Goal: Task Accomplishment & Management: Complete application form

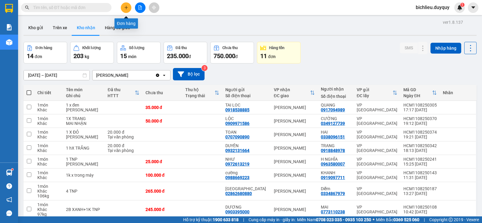
click at [129, 8] on button at bounding box center [126, 7] width 11 height 11
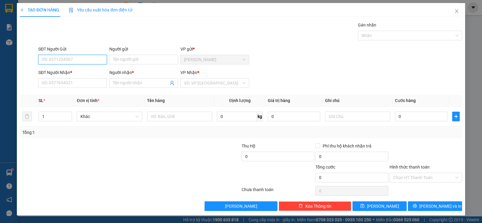
click at [44, 57] on input "SĐT Người Gửi" at bounding box center [72, 60] width 69 height 10
click at [43, 57] on input "SĐT Người Gửi" at bounding box center [72, 60] width 69 height 10
type input "0394578968"
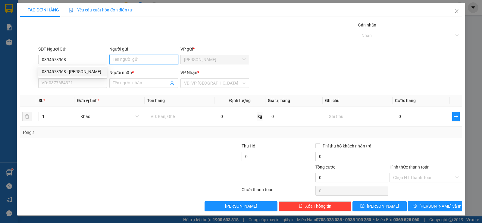
click at [117, 60] on input "Người gửi" at bounding box center [143, 60] width 69 height 10
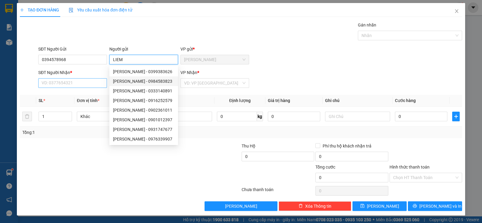
type input "LIEM"
click at [53, 84] on input "SĐT Người Nhận *" at bounding box center [72, 83] width 69 height 10
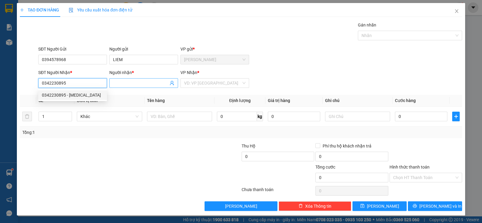
type input "0342230895"
click at [116, 84] on input "Người nhận *" at bounding box center [140, 83] width 55 height 7
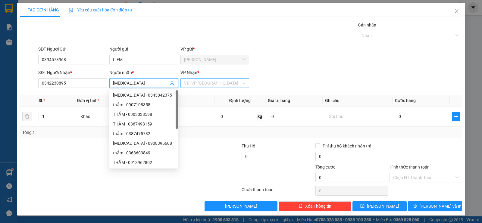
type input "[MEDICAL_DATA]"
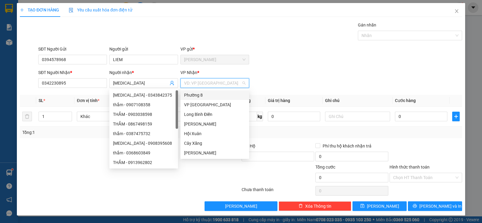
click at [199, 82] on input "search" at bounding box center [212, 83] width 57 height 9
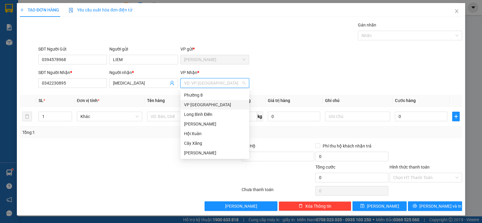
click at [193, 106] on div "VP [GEOGRAPHIC_DATA]" at bounding box center [214, 105] width 61 height 7
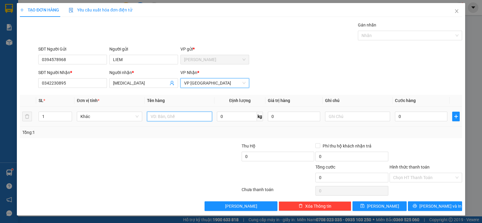
click at [159, 117] on input "text" at bounding box center [179, 117] width 65 height 10
type input "1KTNP+1XOP DEN"
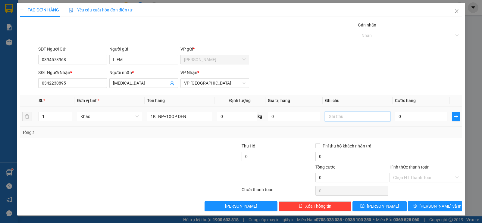
click at [351, 117] on input "text" at bounding box center [357, 117] width 65 height 10
type input "TRAI CAY"
click at [404, 115] on input "0" at bounding box center [421, 117] width 52 height 10
type input "7"
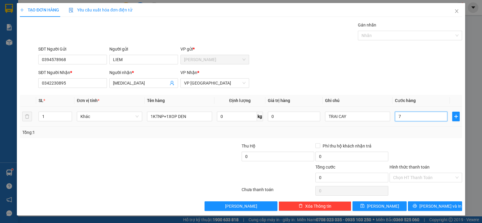
type input "7"
type input "70"
type input "700"
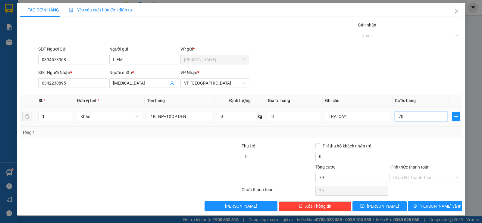
type input "700"
type input "7.000"
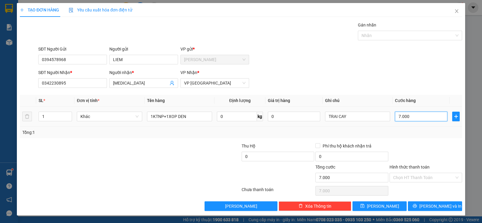
type input "70.000"
drag, startPoint x: 399, startPoint y: 177, endPoint x: 409, endPoint y: 193, distance: 19.5
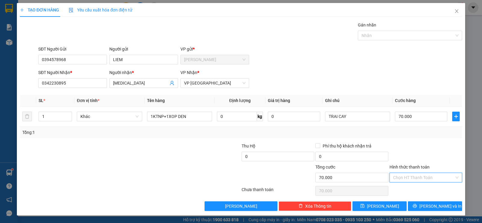
click at [399, 177] on input "Hình thức thanh toán" at bounding box center [423, 177] width 61 height 9
click at [407, 192] on div "Tại văn phòng" at bounding box center [425, 190] width 65 height 7
type input "0"
click at [420, 203] on button "[PERSON_NAME] và In" at bounding box center [435, 207] width 54 height 10
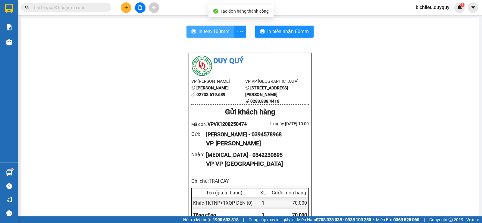
click at [195, 33] on button "In tem 100mm" at bounding box center [211, 32] width 48 height 12
click at [206, 36] on button "In tem 100mm" at bounding box center [211, 32] width 48 height 12
click at [127, 6] on icon "plus" at bounding box center [126, 7] width 4 height 4
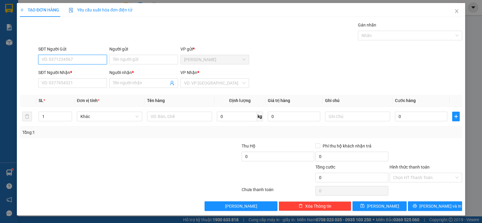
click at [62, 57] on input "SĐT Người Gửi" at bounding box center [72, 60] width 69 height 10
click at [73, 60] on input "09883633669" at bounding box center [72, 60] width 69 height 10
click at [70, 59] on input "09883633639" at bounding box center [72, 60] width 69 height 10
click at [70, 60] on input "09883363669" at bounding box center [72, 60] width 69 height 10
type input "0988363669"
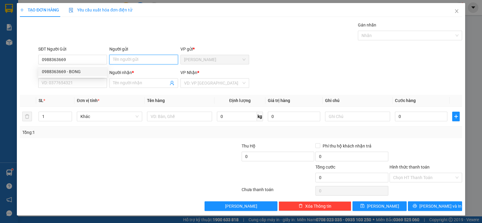
click at [122, 60] on input "Người gửi" at bounding box center [143, 60] width 69 height 10
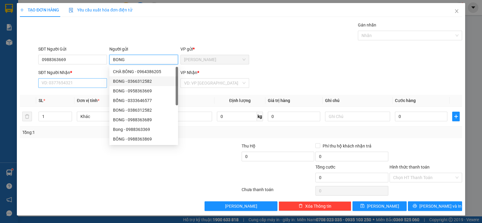
type input "BONG"
click at [62, 81] on input "SĐT Người Nhận *" at bounding box center [72, 83] width 69 height 10
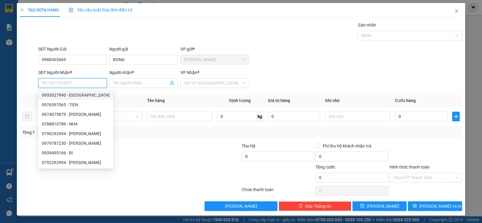
click at [47, 82] on input "SĐT Người Nhận *" at bounding box center [72, 83] width 69 height 10
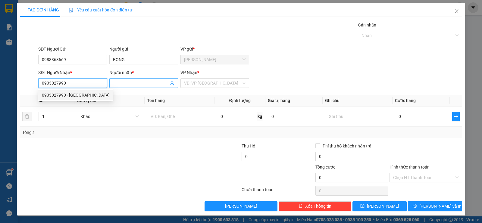
type input "0933027990"
click at [130, 85] on input "Người nhận *" at bounding box center [140, 83] width 55 height 7
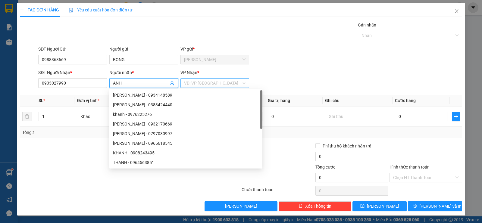
type input "ANH"
click at [209, 80] on input "search" at bounding box center [212, 83] width 57 height 9
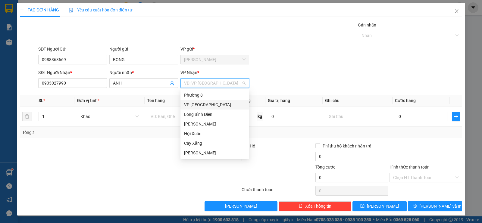
click at [196, 104] on div "VP [GEOGRAPHIC_DATA]" at bounding box center [214, 105] width 61 height 7
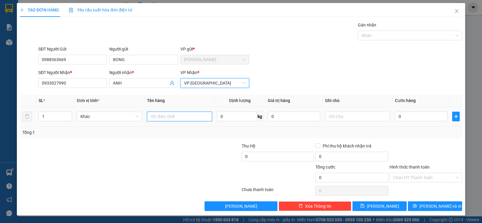
click at [168, 120] on input "text" at bounding box center [179, 117] width 65 height 10
type input "1XOP XANH"
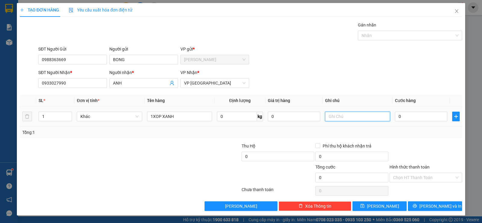
click at [334, 116] on input "text" at bounding box center [357, 117] width 65 height 10
type input "TRAI CAY"
click at [419, 112] on input "0" at bounding box center [421, 117] width 52 height 10
type input "3"
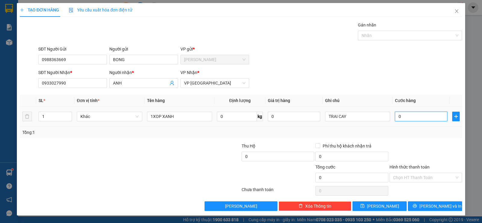
type input "3"
type input "30"
type input "300"
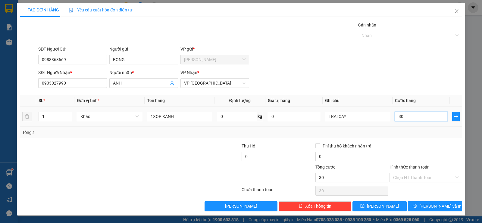
type input "300"
type input "3.000"
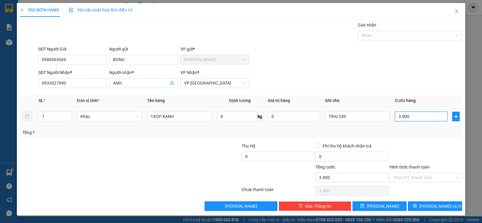
type input "30.000"
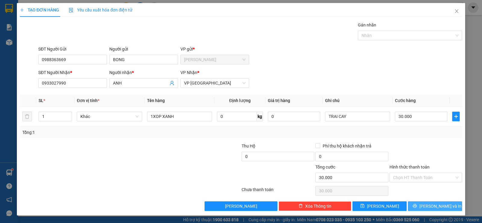
click at [418, 204] on button "[PERSON_NAME] và In" at bounding box center [435, 207] width 54 height 10
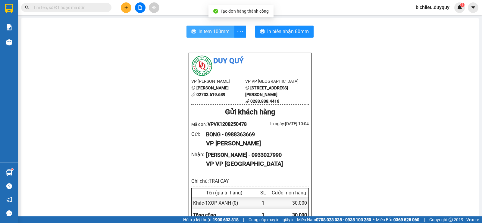
click at [212, 27] on button "In tem 100mm" at bounding box center [211, 32] width 48 height 12
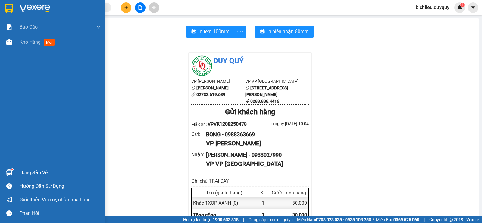
click at [8, 8] on img at bounding box center [9, 8] width 8 height 9
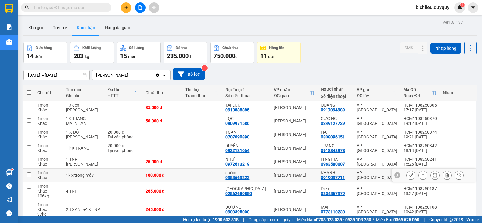
scroll to position [90, 0]
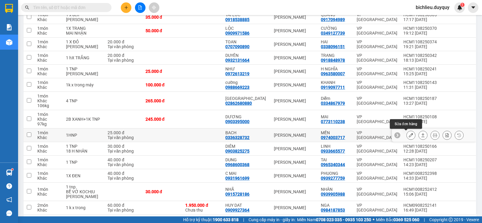
click at [407, 133] on button at bounding box center [411, 135] width 8 height 11
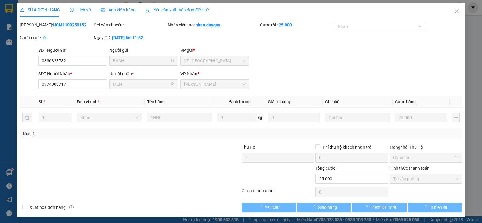
type input "0336328732"
type input "BACH"
type input "0974003717"
type input "MẾN"
type input "25.000"
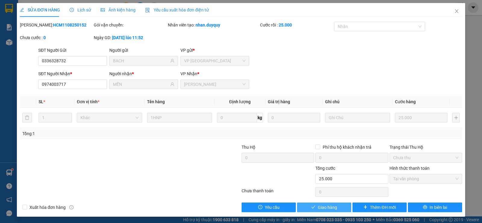
click at [322, 209] on span "Giao hàng" at bounding box center [327, 207] width 19 height 7
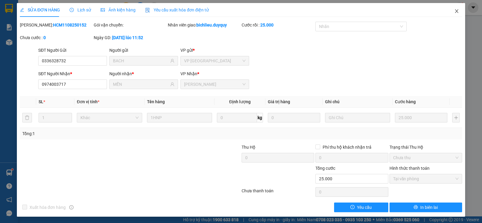
click at [454, 13] on icon "close" at bounding box center [456, 11] width 5 height 5
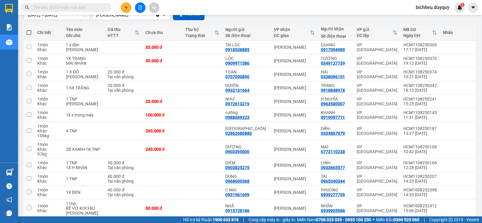
scroll to position [90, 0]
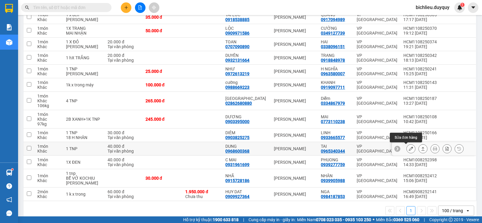
click at [409, 150] on icon at bounding box center [411, 149] width 4 height 4
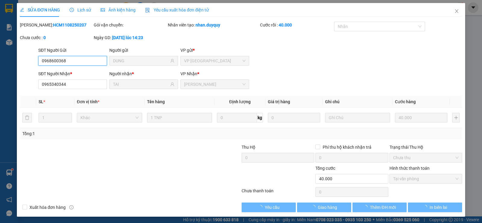
type input "0968600368"
type input "DUNG"
type input "0965340344"
type input "TAI"
type input "40.000"
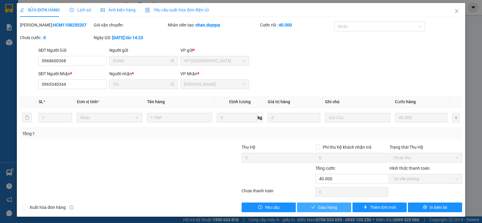
click at [323, 208] on span "Giao hàng" at bounding box center [327, 207] width 19 height 7
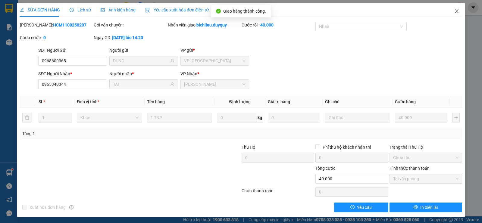
click at [454, 12] on icon "close" at bounding box center [456, 11] width 5 height 5
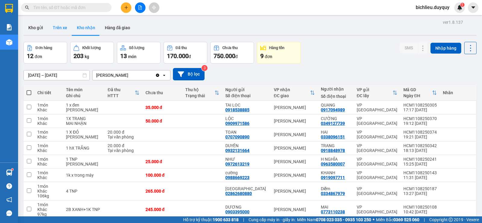
click at [57, 30] on button "Trên xe" at bounding box center [60, 27] width 24 height 14
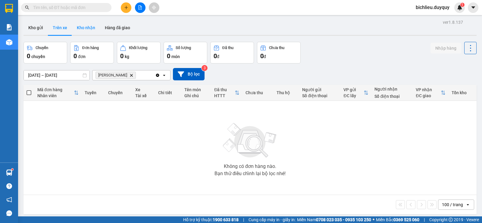
click at [82, 30] on button "Kho nhận" at bounding box center [86, 27] width 28 height 14
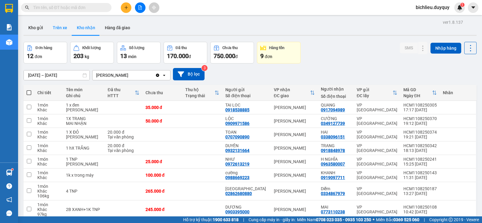
click at [57, 29] on button "Trên xe" at bounding box center [60, 27] width 24 height 14
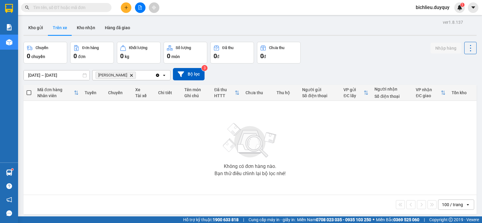
click at [168, 205] on div "100 / trang open" at bounding box center [250, 205] width 448 height 10
click at [78, 31] on button "Kho nhận" at bounding box center [86, 27] width 28 height 14
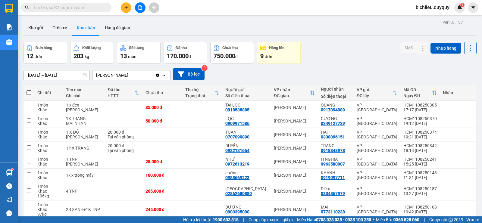
click at [62, 8] on input "text" at bounding box center [68, 7] width 71 height 7
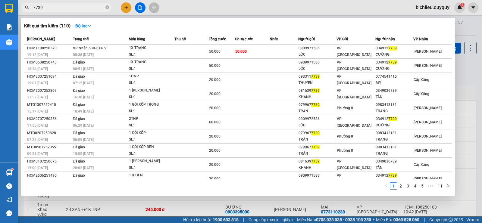
type input "7739"
click at [130, 8] on div at bounding box center [241, 111] width 482 height 223
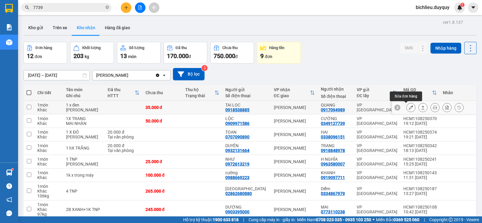
click at [409, 109] on icon at bounding box center [411, 107] width 4 height 4
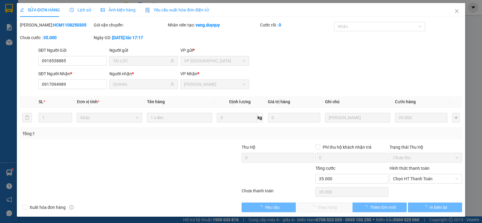
type input "0918538885"
type input "TAI LOC"
type input "0917094989"
type input "QUANG"
type input "35.000"
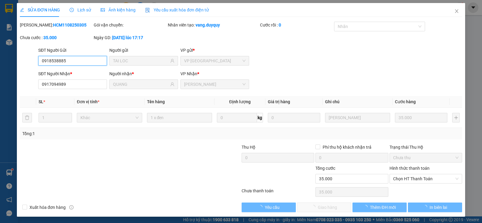
click at [397, 179] on div "SỬA ĐƠN HÀNG Lịch sử [PERSON_NAME] hàng Yêu cầu xuất [PERSON_NAME] điện tử Tota…" at bounding box center [241, 111] width 482 height 223
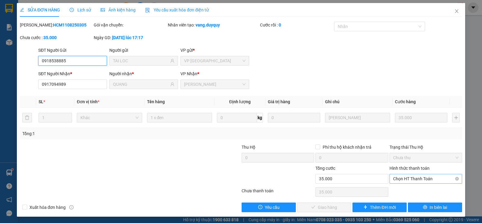
click at [396, 179] on span "Chọn HT Thanh Toán" at bounding box center [425, 178] width 65 height 9
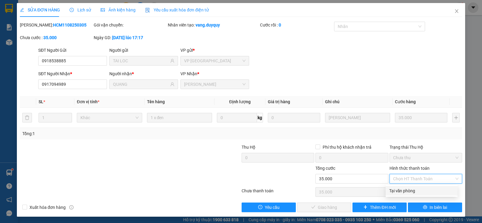
click at [397, 193] on div "Tại văn phòng" at bounding box center [421, 191] width 65 height 7
type input "0"
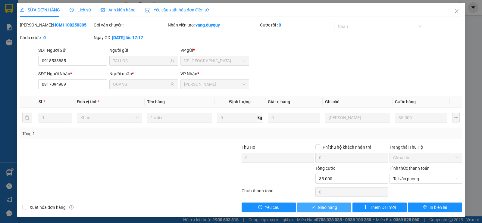
click at [319, 209] on span "Giao hàng" at bounding box center [327, 207] width 19 height 7
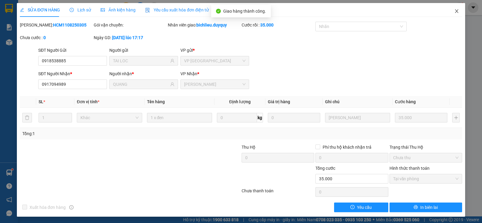
click at [454, 14] on icon "close" at bounding box center [456, 11] width 5 height 5
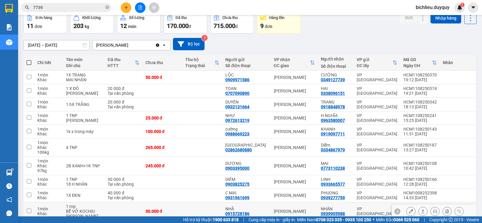
scroll to position [73, 0]
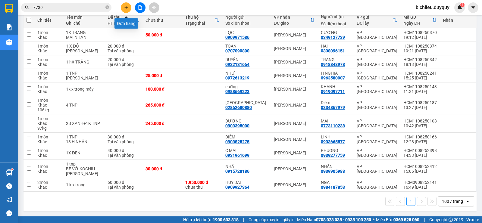
click at [126, 7] on icon "plus" at bounding box center [126, 7] width 4 height 4
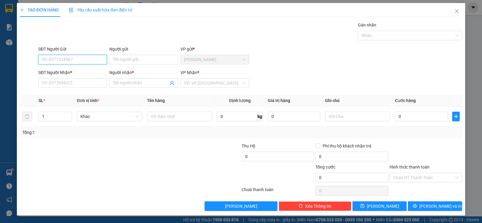
click at [63, 61] on input "SĐT Người Gửi" at bounding box center [72, 60] width 69 height 10
type input "0984187853"
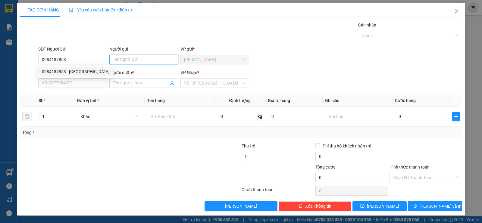
click at [127, 58] on input "Người gửi" at bounding box center [143, 60] width 69 height 10
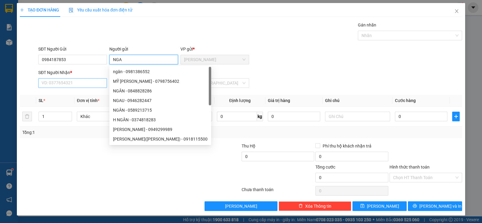
type input "NGA"
click at [49, 82] on input "SĐT Người Nhận *" at bounding box center [72, 83] width 69 height 10
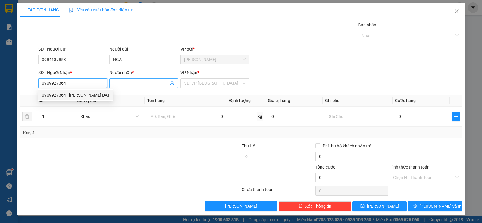
type input "0909927364"
click at [122, 80] on input "Người nhận *" at bounding box center [140, 83] width 55 height 7
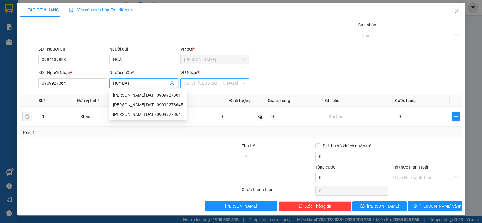
type input "HUY DAT"
click at [212, 85] on input "search" at bounding box center [212, 83] width 57 height 9
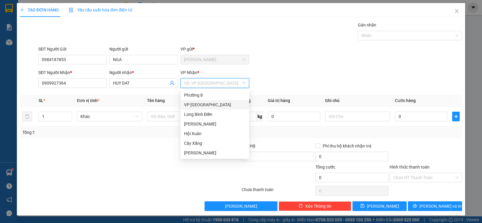
click at [199, 107] on div "VP [GEOGRAPHIC_DATA]" at bounding box center [214, 105] width 61 height 7
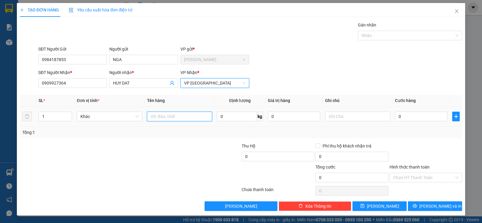
click at [162, 114] on input "text" at bounding box center [179, 117] width 65 height 10
type input "0"
type input "1.950.000"
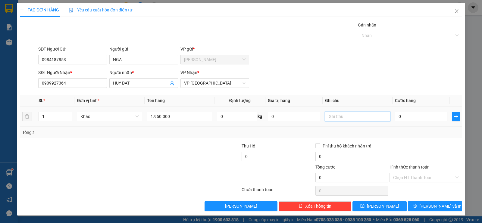
click at [329, 117] on input "text" at bounding box center [357, 117] width 65 height 10
type input "THU HO"
click at [408, 117] on input "0" at bounding box center [421, 117] width 52 height 10
type input "3"
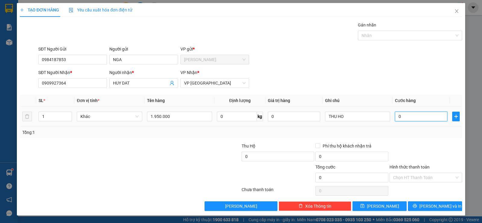
type input "3"
type input "30"
type input "30.000"
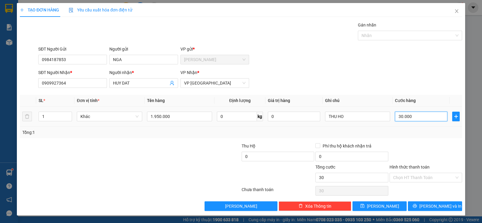
type input "30.000"
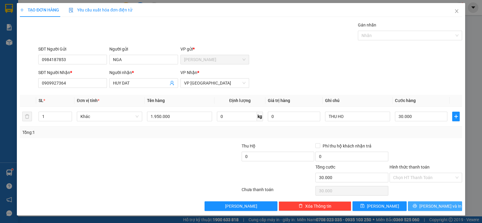
click at [434, 207] on span "[PERSON_NAME] và In" at bounding box center [441, 206] width 42 height 7
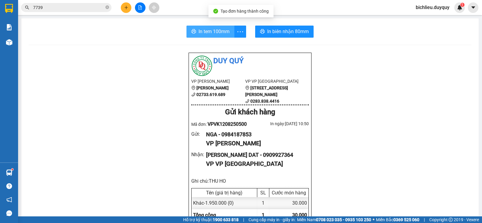
click at [204, 33] on span "In tem 100mm" at bounding box center [214, 32] width 31 height 8
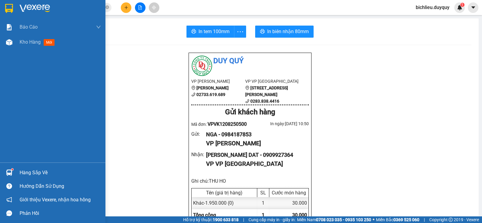
drag, startPoint x: 0, startPoint y: 11, endPoint x: 11, endPoint y: 6, distance: 11.9
click at [7, 8] on div at bounding box center [52, 10] width 105 height 20
click at [11, 6] on img at bounding box center [9, 8] width 8 height 9
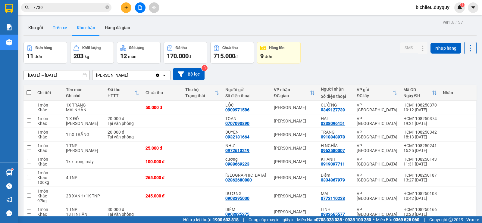
click at [57, 30] on button "Trên xe" at bounding box center [60, 27] width 24 height 14
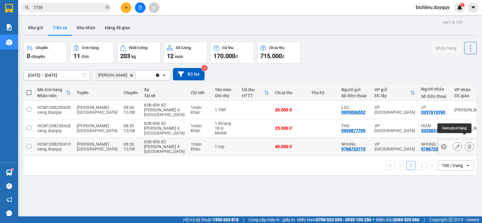
click at [467, 145] on icon at bounding box center [469, 147] width 4 height 4
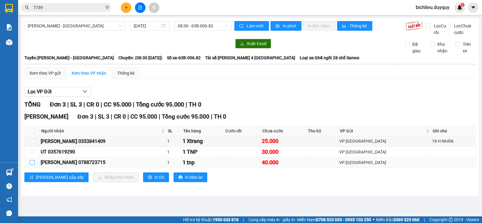
click at [34, 165] on input "checkbox" at bounding box center [32, 162] width 5 height 5
checkbox input "true"
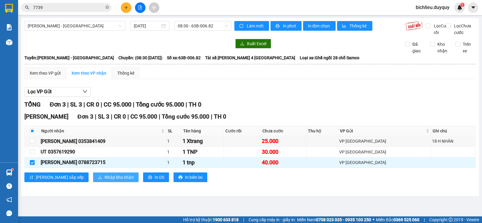
click at [105, 181] on span "Nhập kho nhận" at bounding box center [119, 177] width 29 height 7
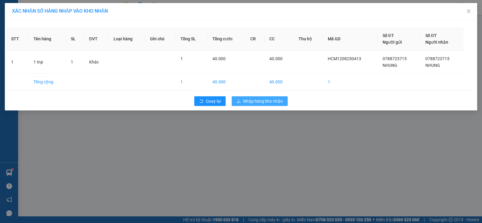
click at [273, 102] on span "Nhập hàng kho nhận" at bounding box center [263, 101] width 40 height 7
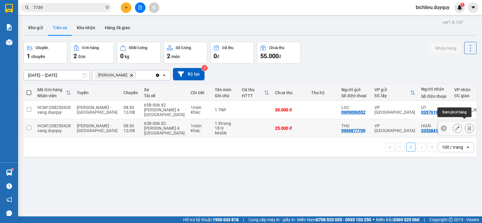
click at [467, 126] on icon at bounding box center [469, 128] width 4 height 4
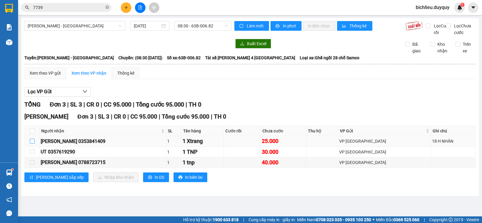
click at [31, 144] on input "checkbox" at bounding box center [32, 141] width 5 height 5
checkbox input "true"
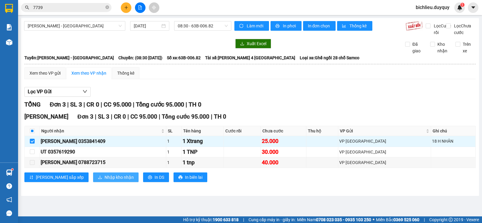
click at [105, 181] on span "Nhập kho nhận" at bounding box center [119, 177] width 29 height 7
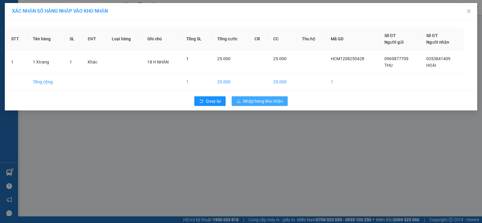
click at [276, 98] on span "Nhập hàng kho nhận" at bounding box center [263, 101] width 40 height 7
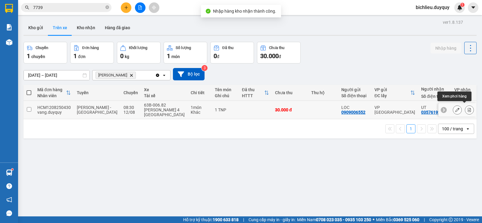
click at [468, 108] on icon at bounding box center [469, 110] width 3 height 4
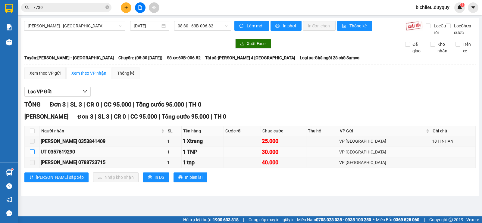
click at [32, 154] on input "checkbox" at bounding box center [32, 151] width 5 height 5
checkbox input "true"
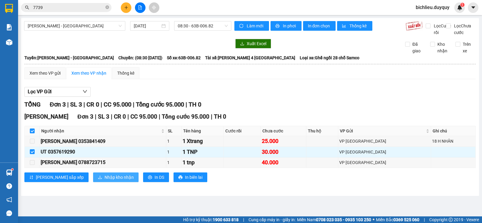
click at [105, 181] on span "Nhập kho nhận" at bounding box center [119, 177] width 29 height 7
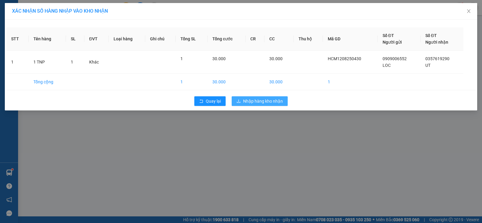
click at [268, 102] on span "Nhập hàng kho nhận" at bounding box center [263, 101] width 40 height 7
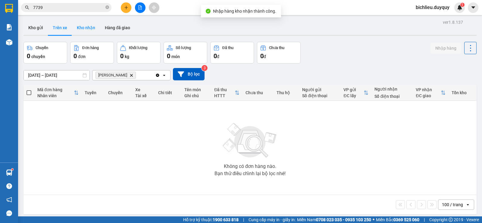
click at [92, 31] on button "Kho nhận" at bounding box center [86, 27] width 28 height 14
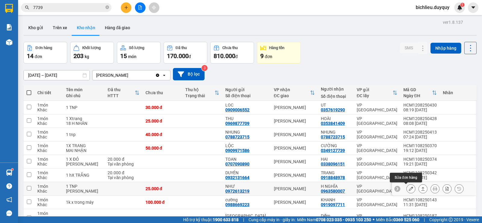
click at [409, 190] on icon at bounding box center [411, 189] width 4 height 4
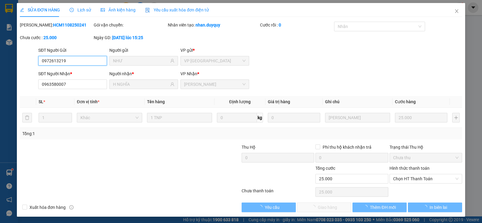
type input "0972613219"
type input "NHƯ"
type input "0963580007"
type input "H NGHĨA"
type input "25.000"
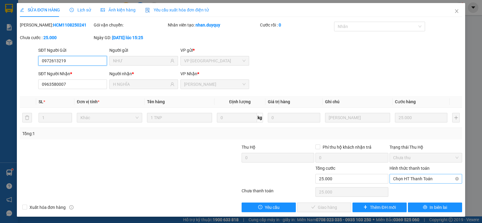
click at [399, 180] on span "Chọn HT Thanh Toán" at bounding box center [425, 178] width 65 height 9
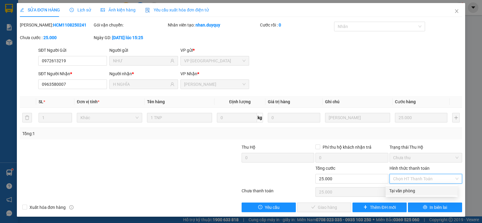
click at [402, 196] on div "Total Paid Fee 0 Total UnPaid Fee 25.000 Cash Collection Total Fee Mã ĐH: HCM11…" at bounding box center [241, 117] width 442 height 191
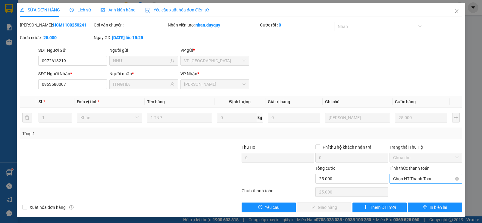
click at [403, 178] on span "Chọn HT Thanh Toán" at bounding box center [425, 178] width 65 height 9
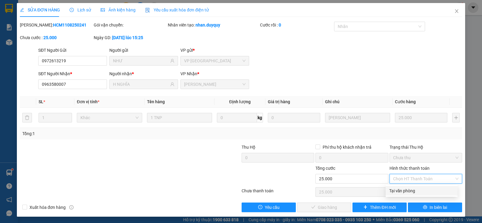
click at [399, 196] on div "Tại văn phòng" at bounding box center [422, 191] width 72 height 10
type input "0"
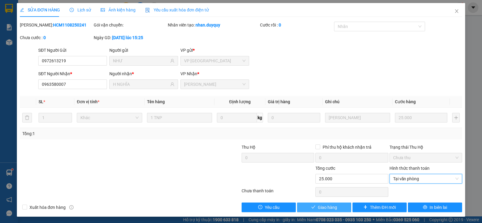
click at [322, 206] on span "Giao hàng" at bounding box center [327, 207] width 19 height 7
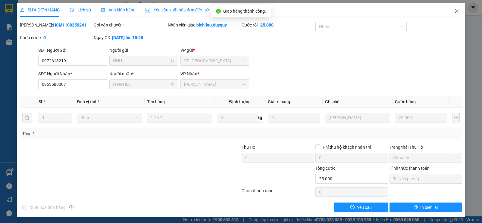
click at [450, 14] on span "Close" at bounding box center [456, 11] width 17 height 17
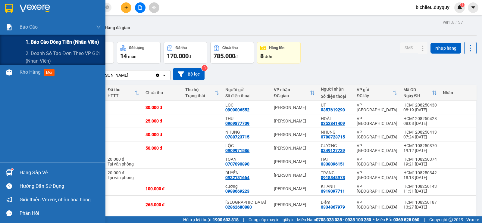
click at [47, 42] on span "1. Báo cáo dòng tiền (nhân viên)" at bounding box center [63, 42] width 74 height 8
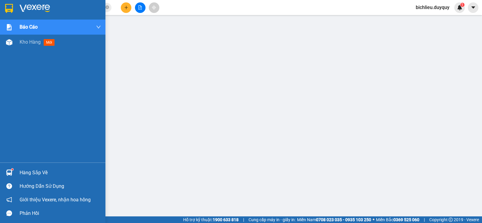
click at [8, 8] on img at bounding box center [9, 8] width 8 height 9
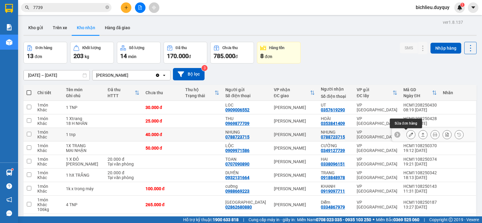
click at [409, 135] on button at bounding box center [411, 135] width 8 height 11
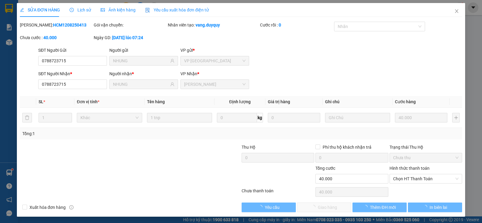
type input "0788723715"
type input "NHUNG"
type input "0788723715"
type input "NHUNG"
type input "40.000"
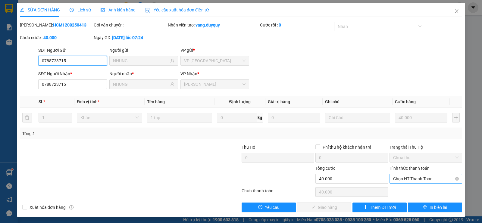
click at [400, 178] on span "Chọn HT Thanh Toán" at bounding box center [425, 178] width 65 height 9
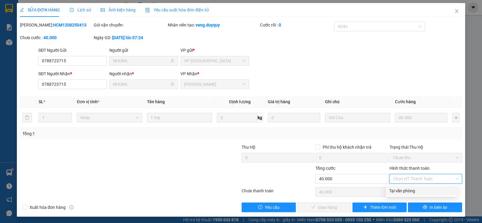
click at [400, 190] on div "Tại văn phòng" at bounding box center [421, 191] width 65 height 7
type input "0"
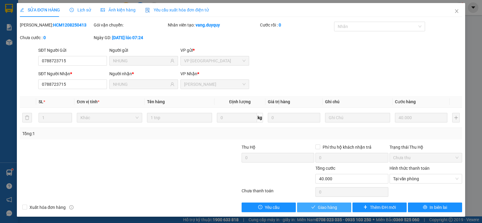
click at [318, 207] on span "Giao hàng" at bounding box center [327, 207] width 19 height 7
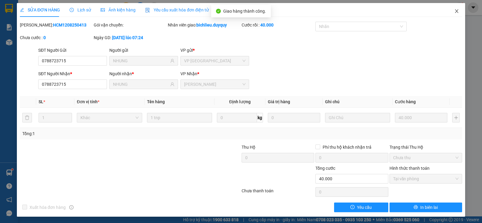
click at [455, 11] on icon "close" at bounding box center [456, 11] width 3 height 4
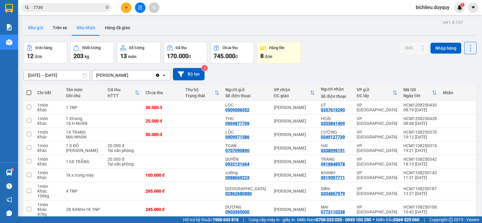
click at [36, 32] on button "Kho gửi" at bounding box center [36, 27] width 24 height 14
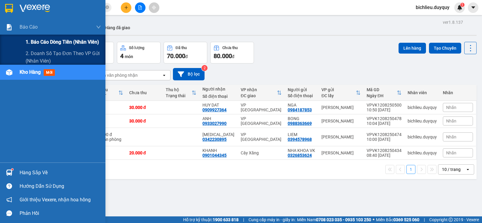
click at [44, 42] on span "1. Báo cáo dòng tiền (nhân viên)" at bounding box center [63, 42] width 74 height 8
